Goal: Transaction & Acquisition: Purchase product/service

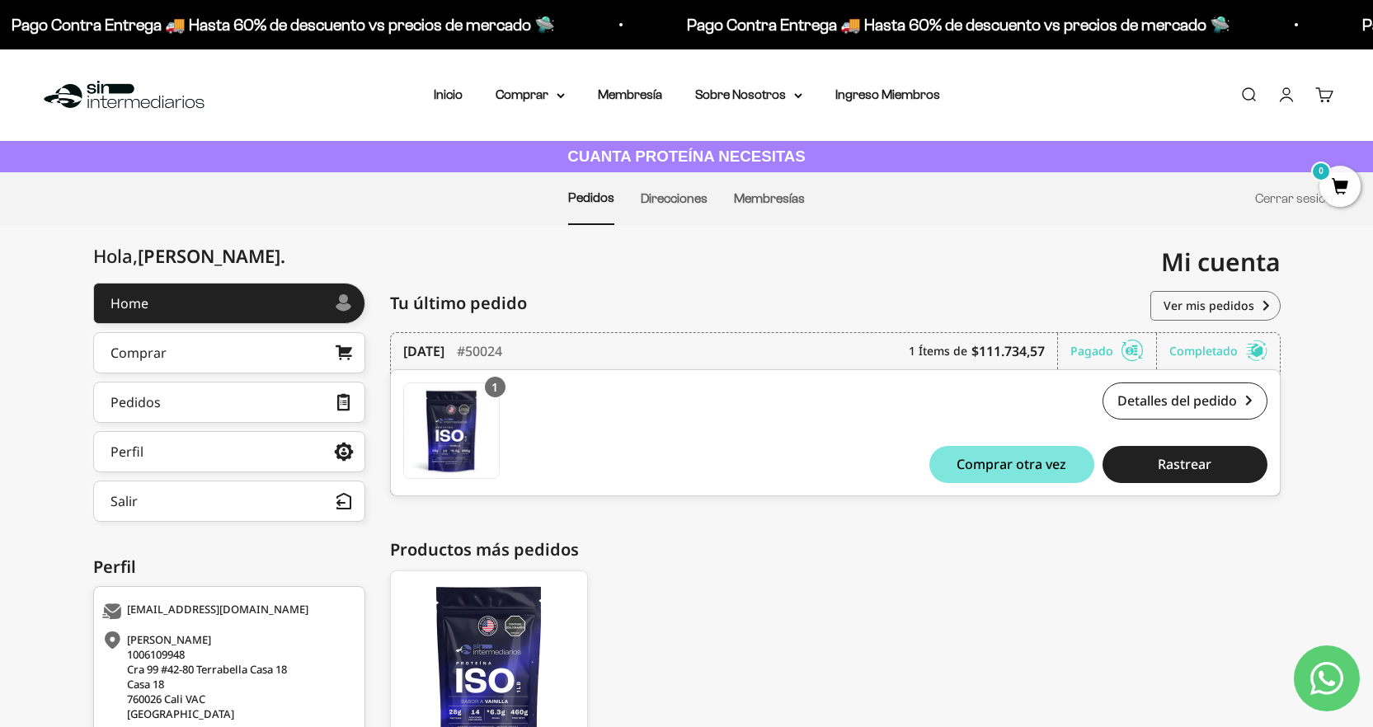
click at [445, 84] on li "Inicio" at bounding box center [448, 94] width 29 height 21
click at [526, 92] on summary "Comprar" at bounding box center [530, 94] width 69 height 21
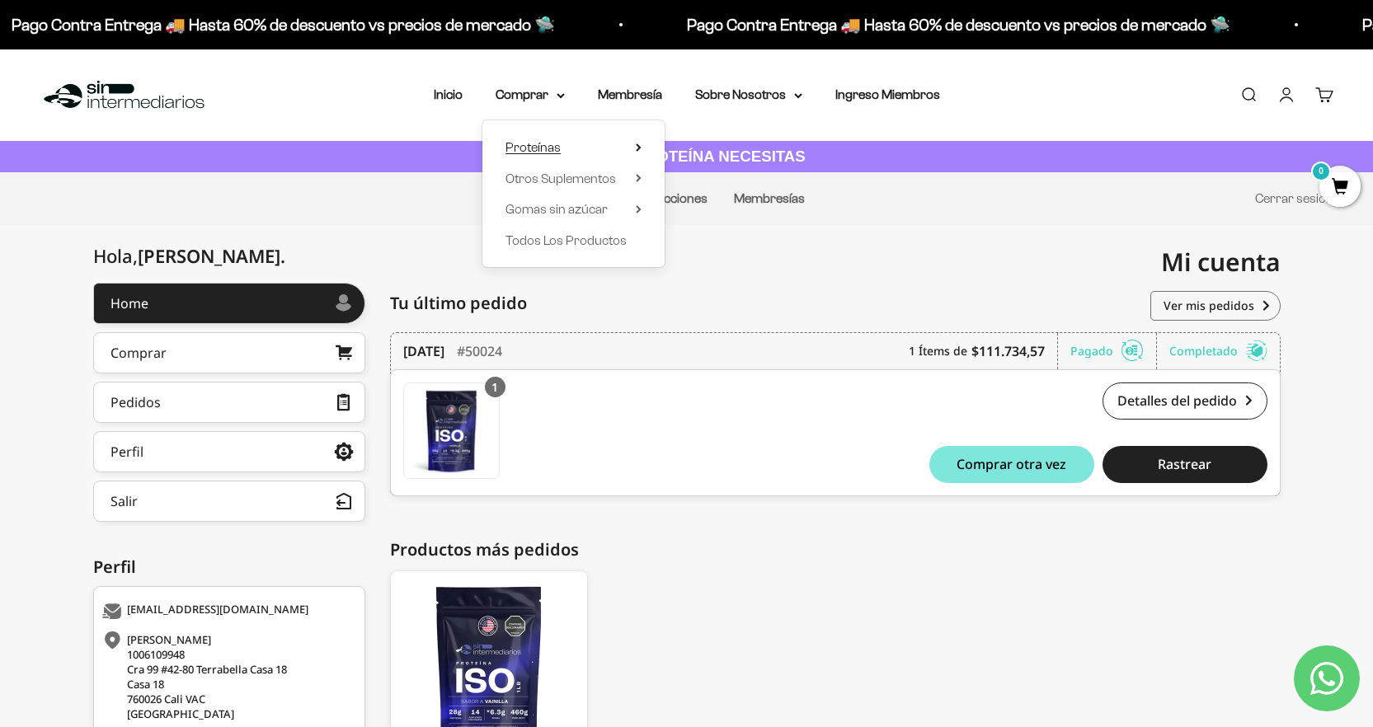
click at [558, 139] on span "Proteínas" at bounding box center [533, 147] width 55 height 21
click at [703, 177] on span "Whey" at bounding box center [705, 179] width 34 height 14
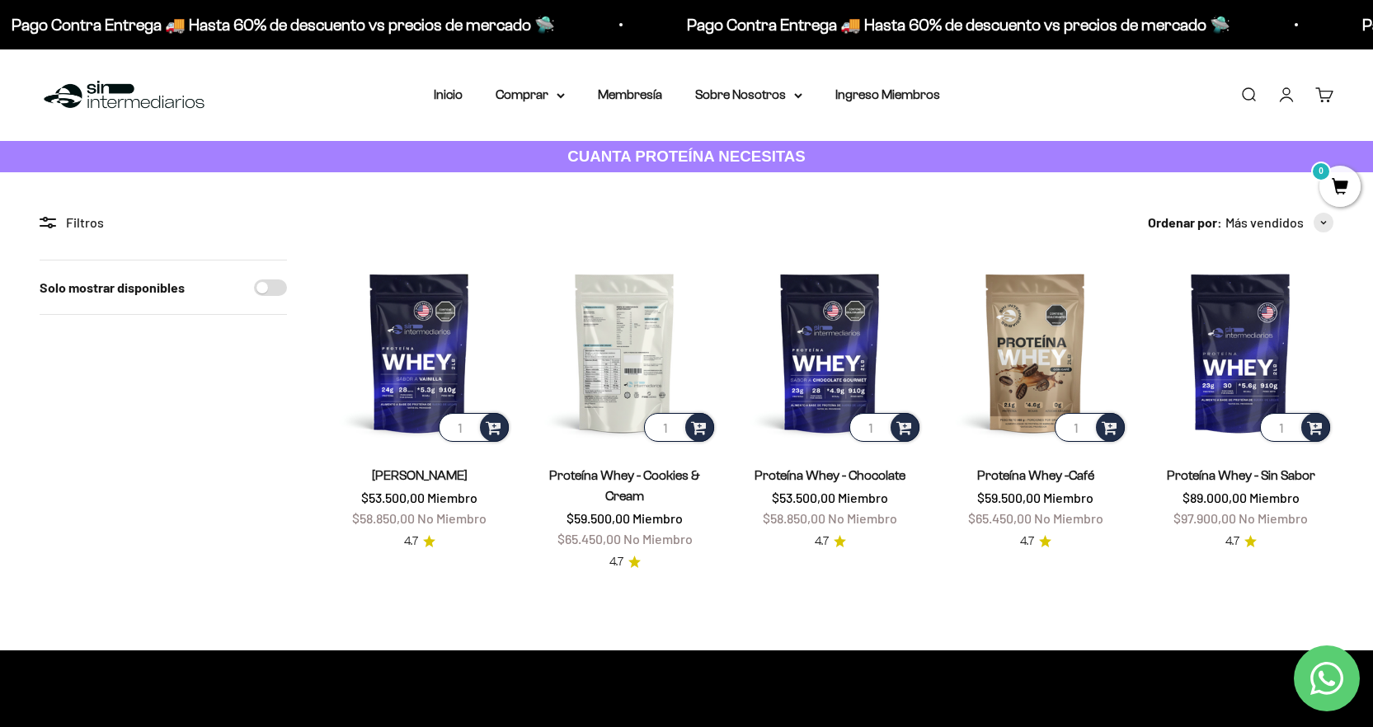
click at [621, 322] on img at bounding box center [625, 353] width 186 height 186
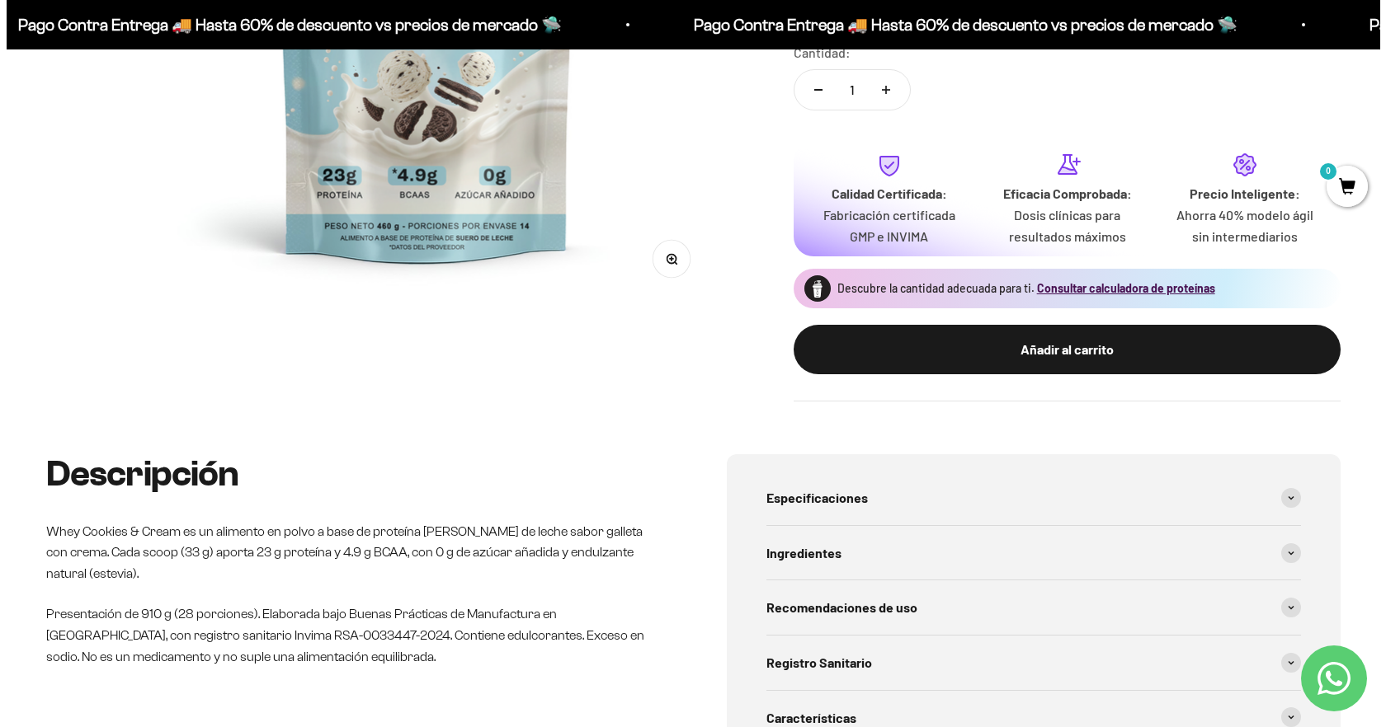
scroll to position [464, 0]
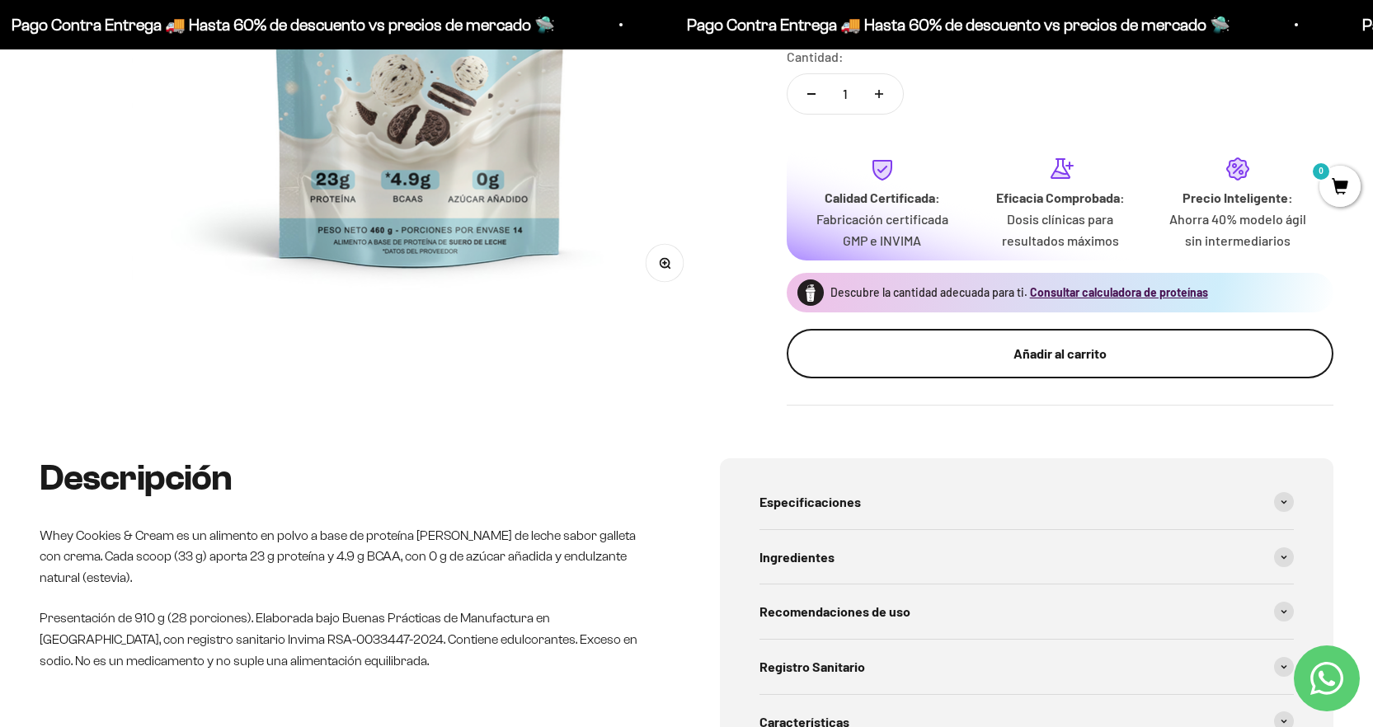
click at [1020, 364] on div "Añadir al carrito" at bounding box center [1060, 353] width 481 height 21
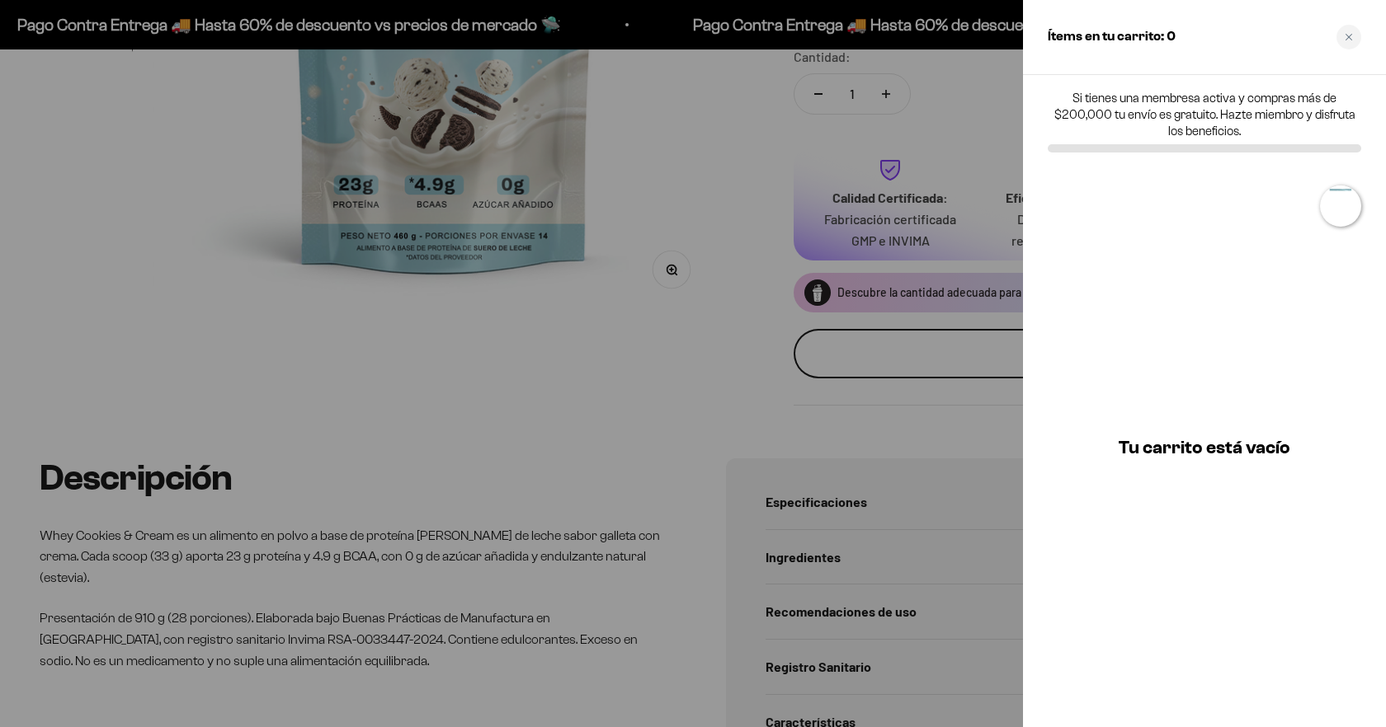
scroll to position [0, 1807]
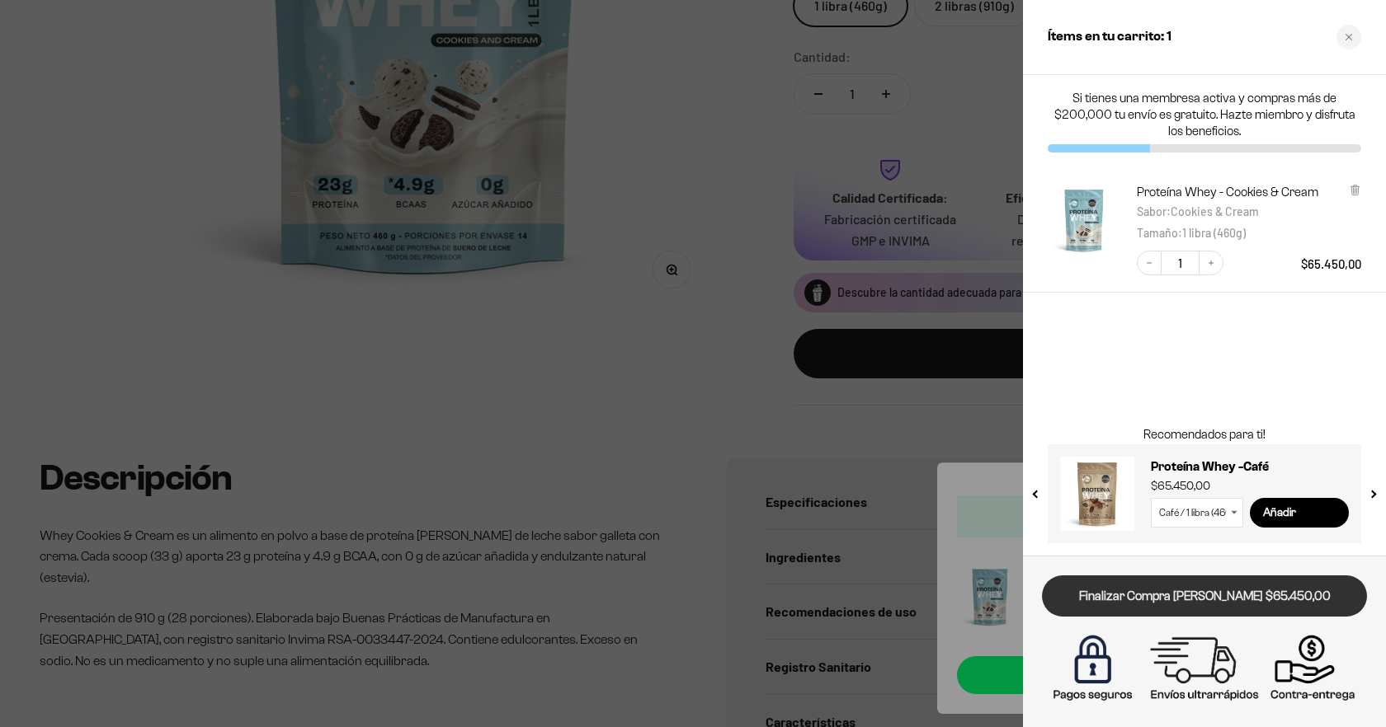
click at [1248, 614] on link "Finalizar Compra [PERSON_NAME] $65.450,00" at bounding box center [1204, 597] width 325 height 42
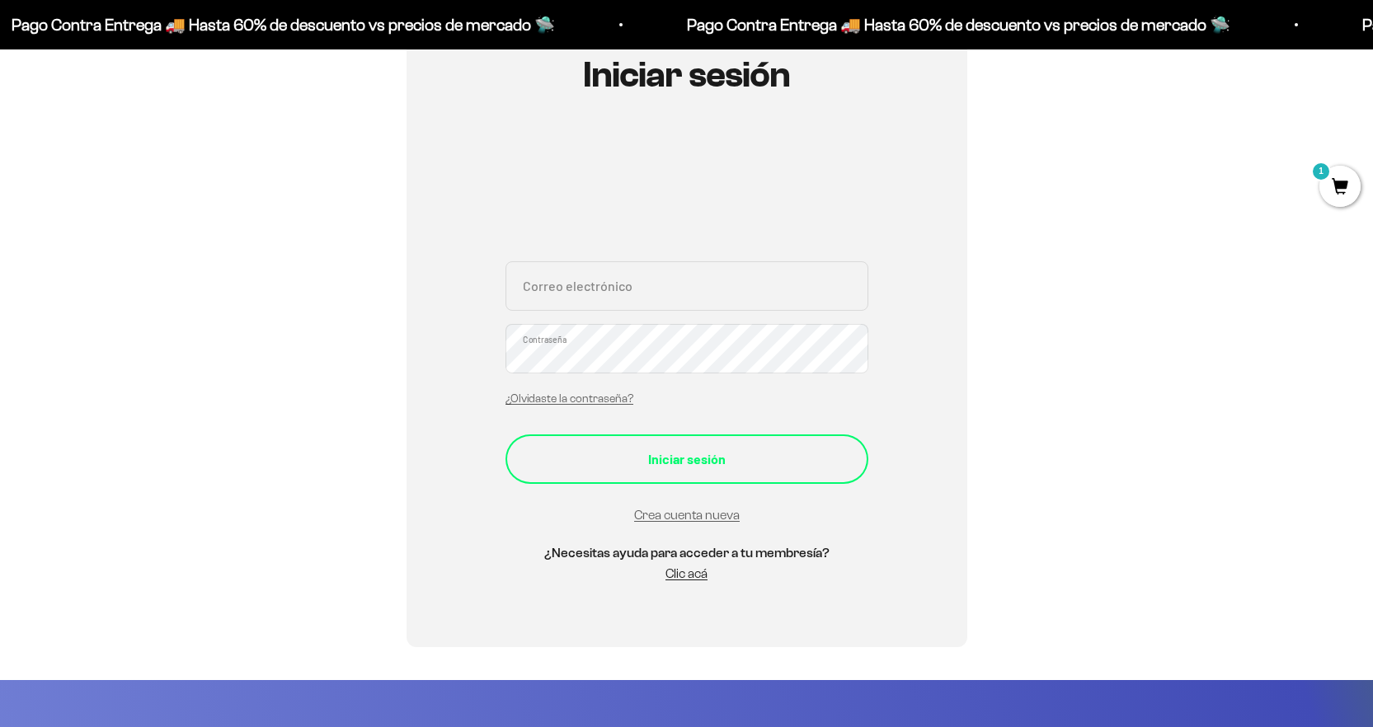
scroll to position [198, 0]
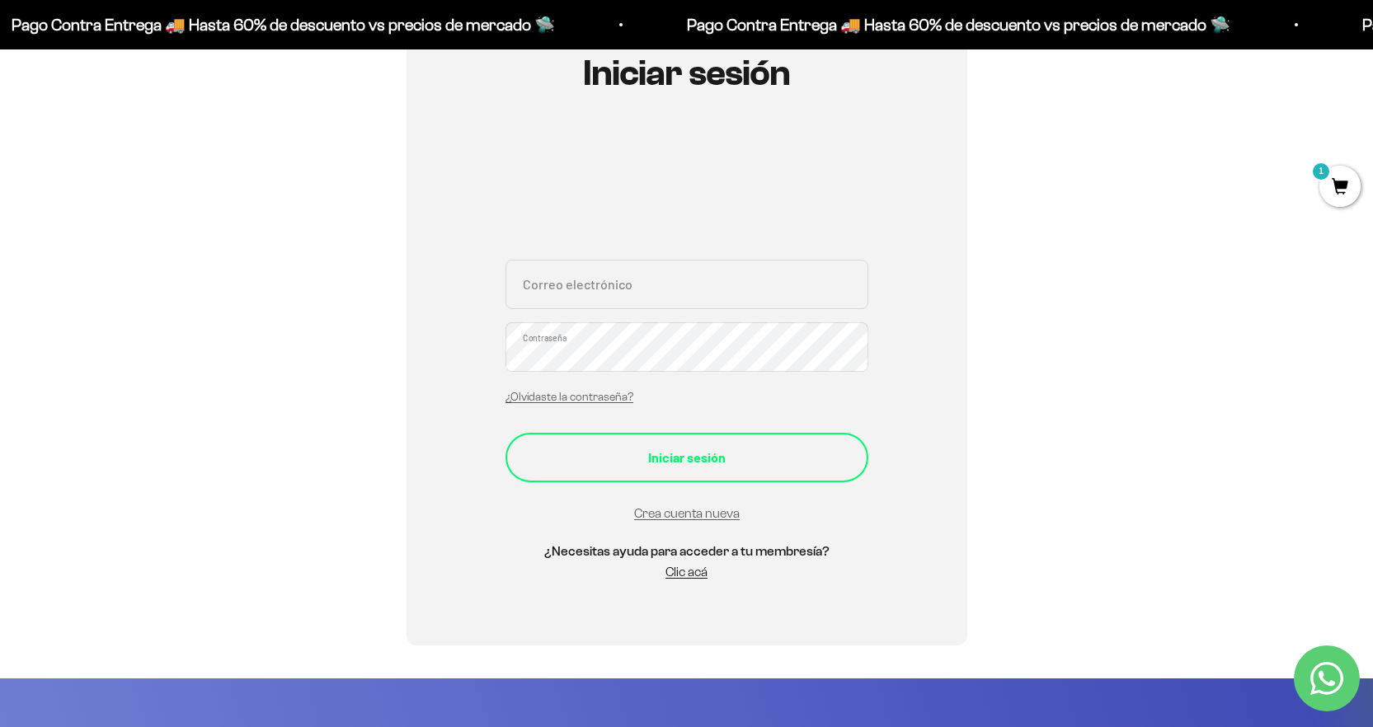
type input "[EMAIL_ADDRESS][DOMAIN_NAME]"
click at [718, 460] on div "Iniciar sesión" at bounding box center [687, 457] width 297 height 21
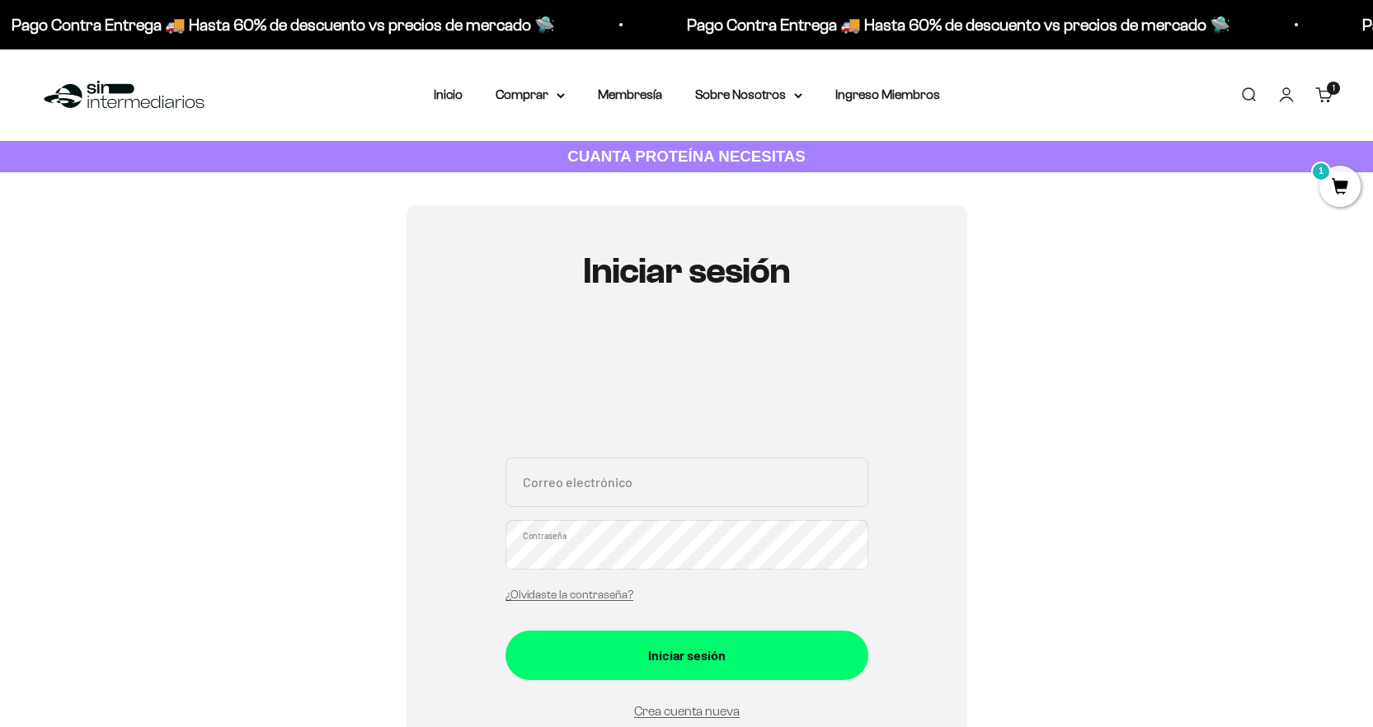
type input "[EMAIL_ADDRESS][DOMAIN_NAME]"
click at [506, 631] on button "Iniciar sesión" at bounding box center [687, 655] width 363 height 49
type input "[EMAIL_ADDRESS][DOMAIN_NAME]"
click at [1292, 102] on link "Iniciar sesión" at bounding box center [1287, 95] width 18 height 18
type input "[EMAIL_ADDRESS][DOMAIN_NAME]"
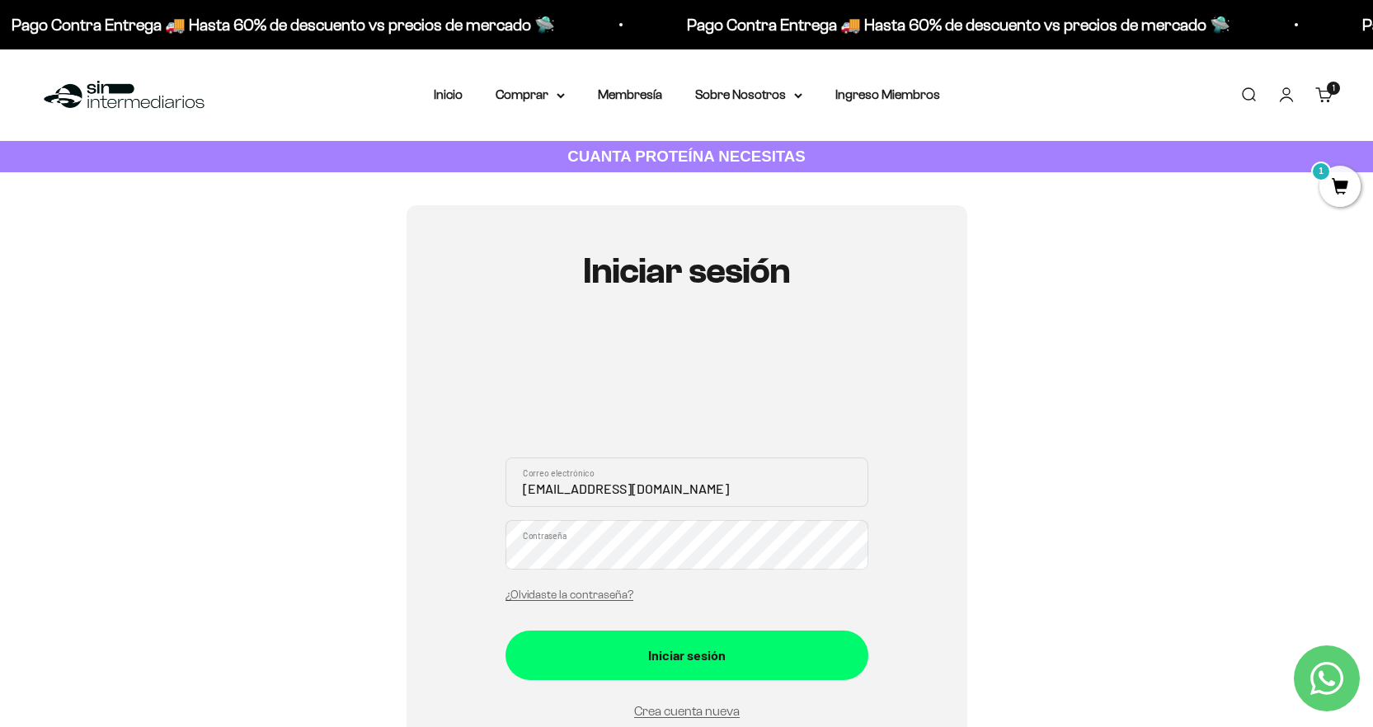
click at [506, 631] on button "Iniciar sesión" at bounding box center [687, 655] width 363 height 49
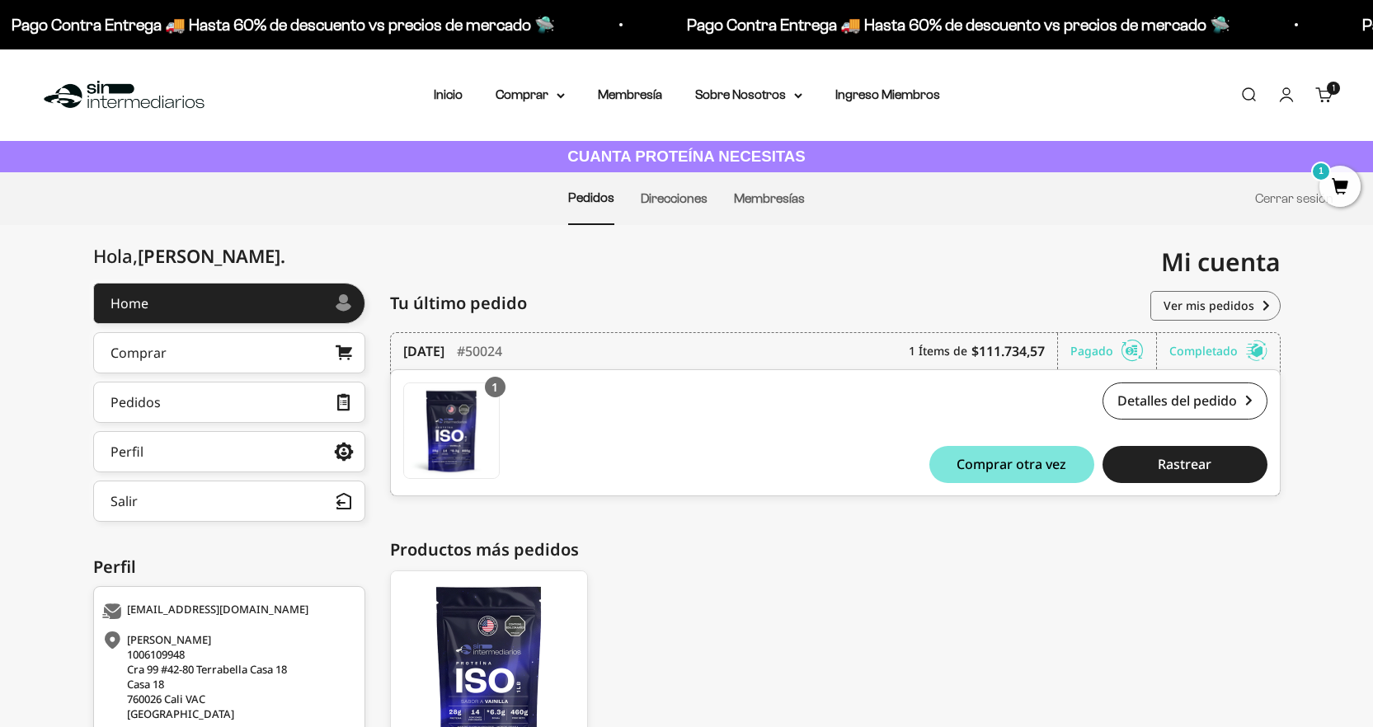
click at [1345, 183] on span "1" at bounding box center [1340, 186] width 41 height 41
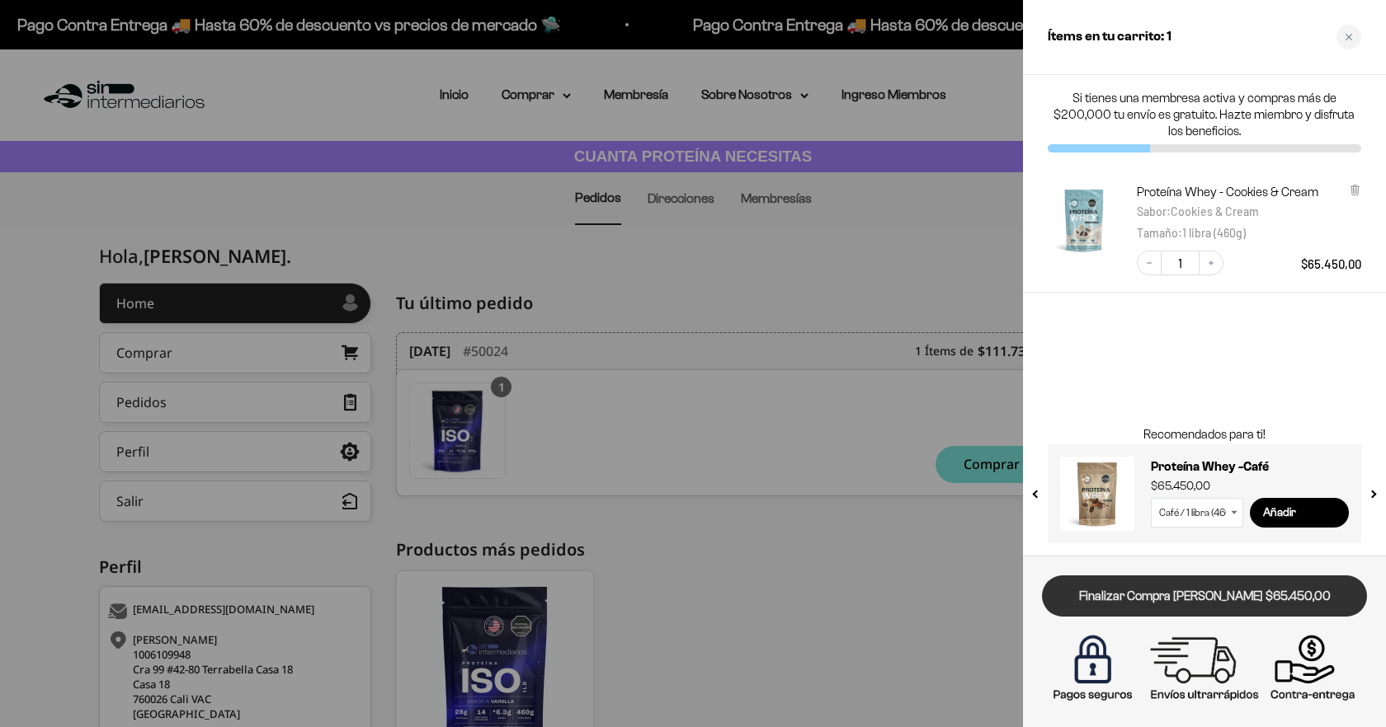
click at [1218, 608] on link "Finalizar Compra [PERSON_NAME] $65.450,00" at bounding box center [1204, 597] width 325 height 42
